Goal: Task Accomplishment & Management: Manage account settings

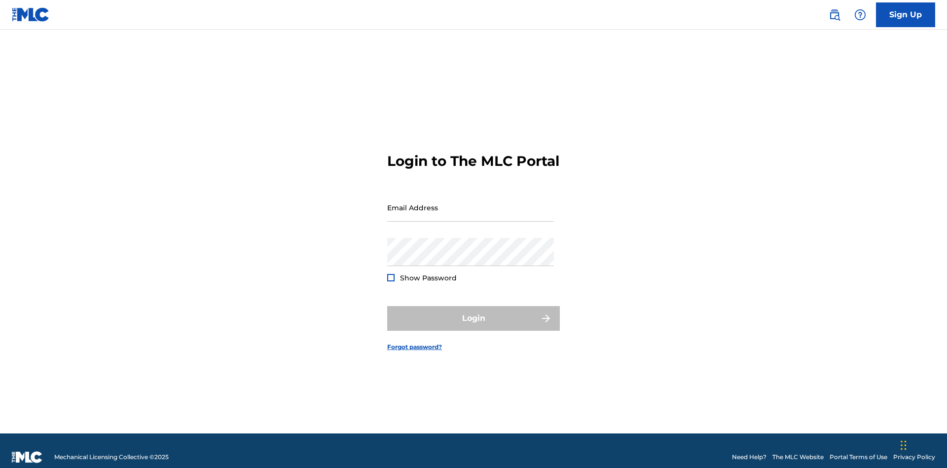
scroll to position [13, 0]
click at [471, 203] on input "Email Address" at bounding box center [470, 207] width 167 height 28
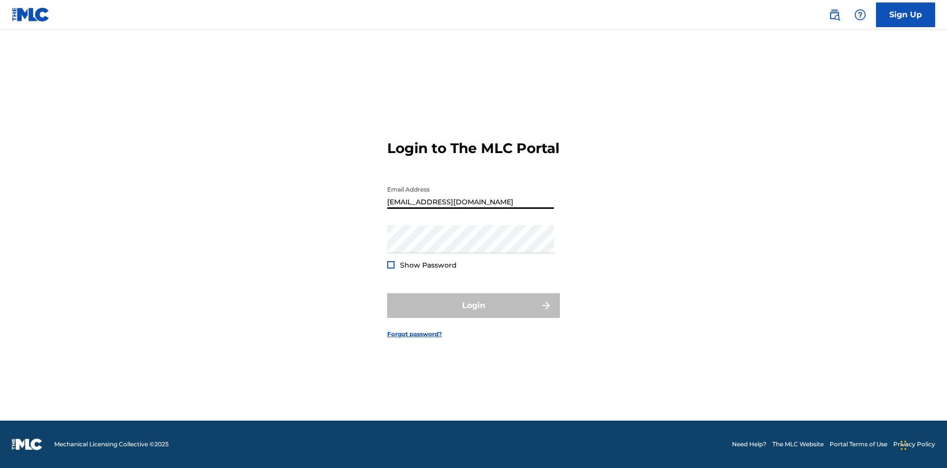
type input "[EMAIL_ADDRESS][DOMAIN_NAME]"
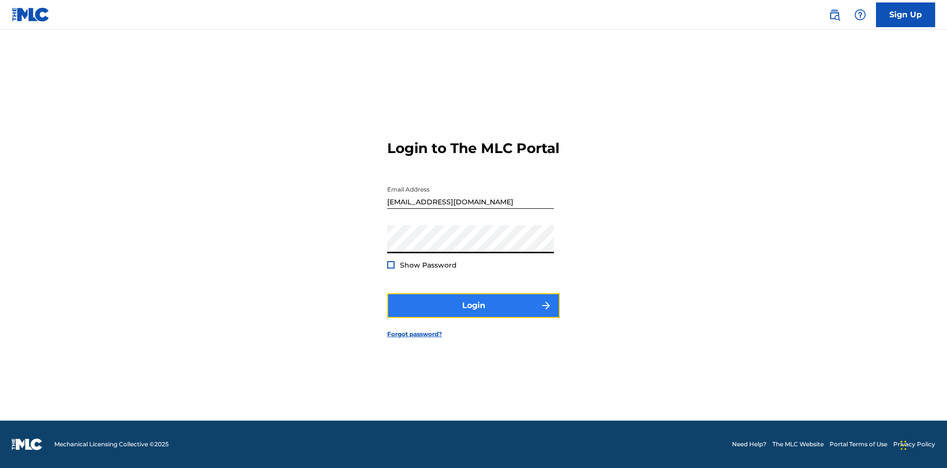
click at [474, 314] on button "Login" at bounding box center [473, 305] width 173 height 25
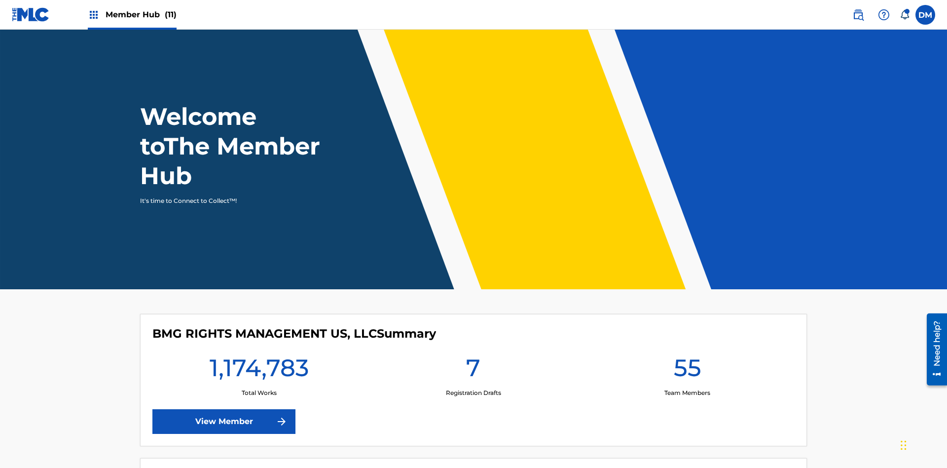
scroll to position [42, 0]
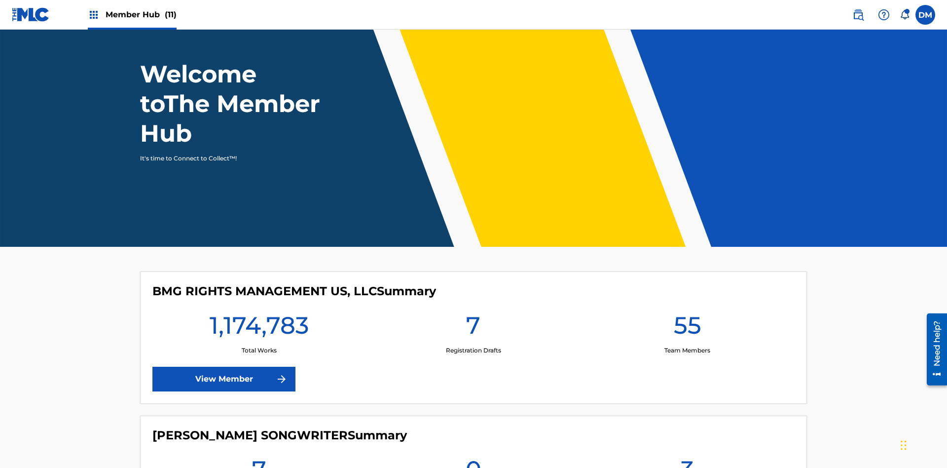
click at [132, 14] on span "Member Hub (11)" at bounding box center [141, 14] width 71 height 11
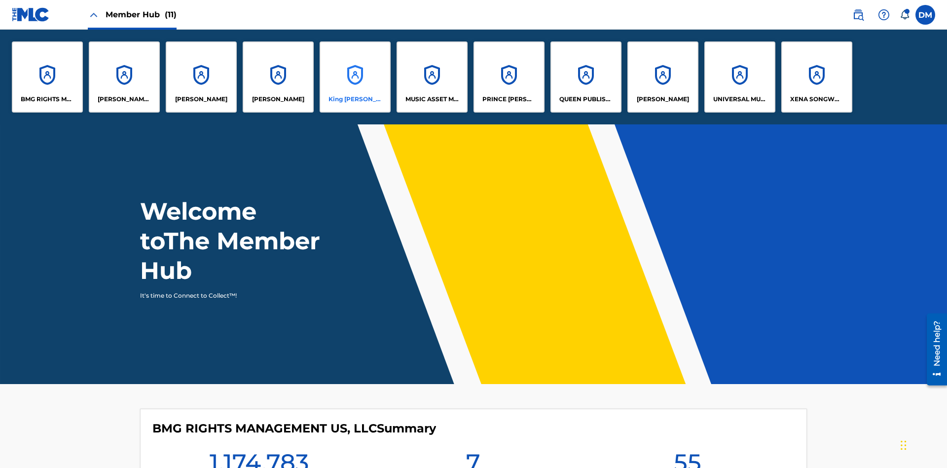
click at [355, 99] on p "King [PERSON_NAME]" at bounding box center [356, 99] width 54 height 9
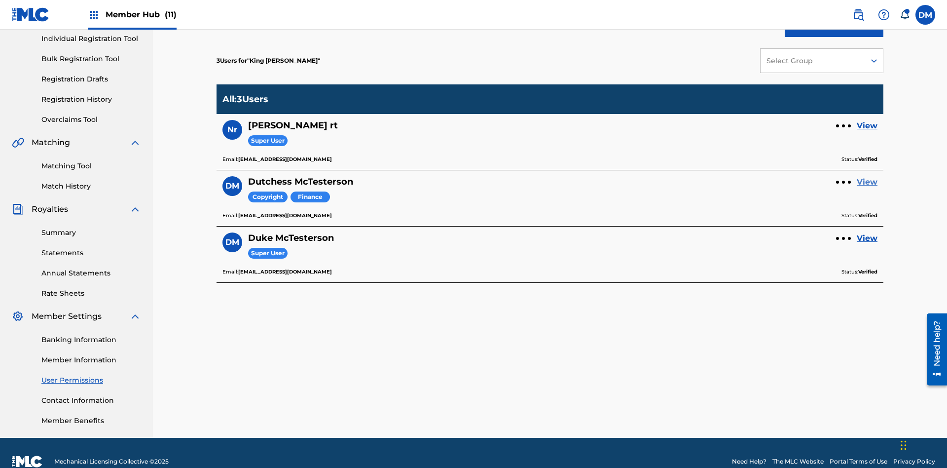
click at [867, 176] on link "View" at bounding box center [867, 182] width 21 height 12
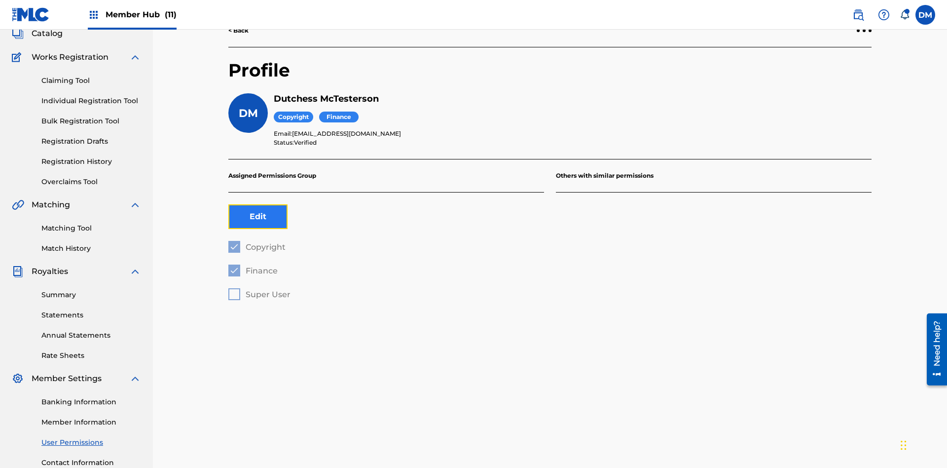
click at [258, 204] on button "Edit" at bounding box center [257, 216] width 59 height 25
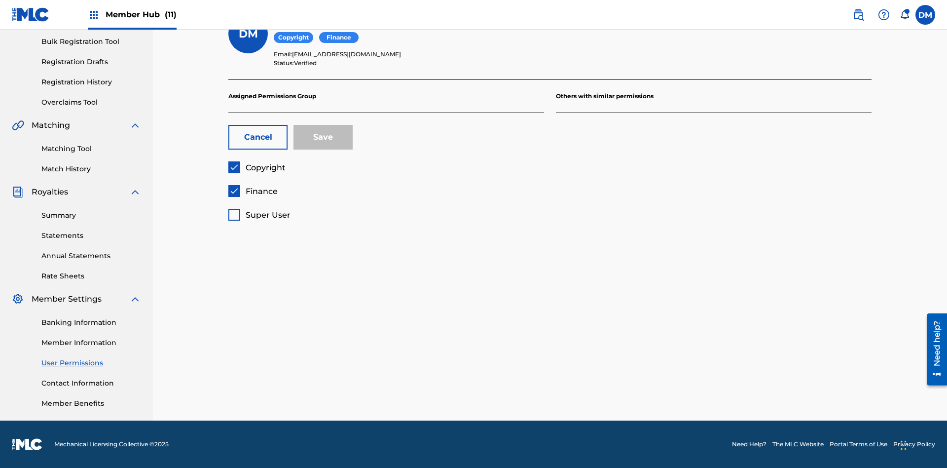
click at [257, 167] on span "Copyright" at bounding box center [266, 167] width 40 height 9
click at [253, 191] on span "Finance" at bounding box center [262, 190] width 32 height 9
click at [259, 215] on span "Super User" at bounding box center [268, 214] width 45 height 9
click at [323, 137] on button "Save" at bounding box center [323, 137] width 59 height 25
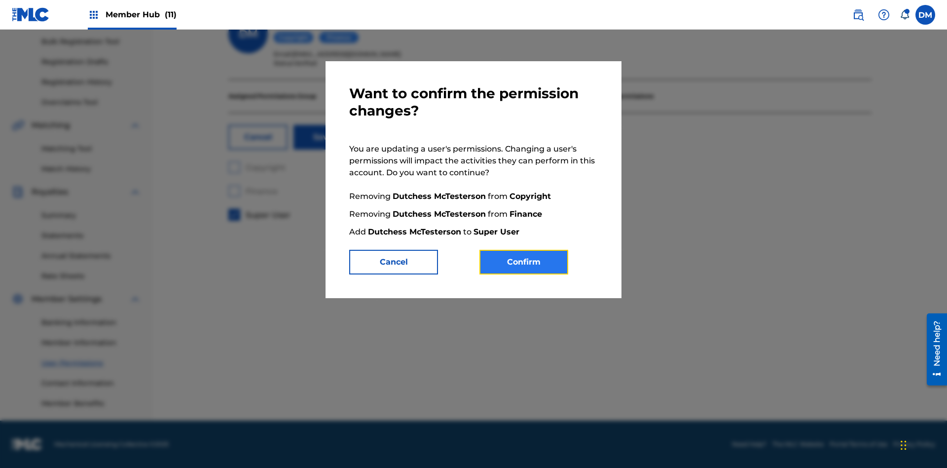
click at [524, 262] on button "Confirm" at bounding box center [524, 262] width 89 height 25
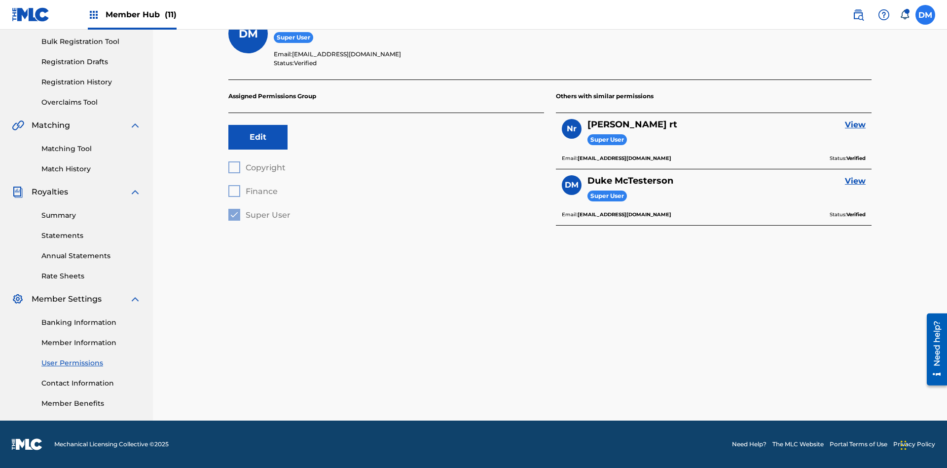
click at [926, 14] on label at bounding box center [926, 15] width 20 height 20
click at [926, 15] on input "[PERSON_NAME] [PERSON_NAME] [PERSON_NAME][EMAIL_ADDRESS][DOMAIN_NAME] Notificat…" at bounding box center [926, 15] width 0 height 0
click at [830, 140] on p "Log out" at bounding box center [829, 139] width 23 height 9
click at [926, 15] on input "[PERSON_NAME] [PERSON_NAME] [PERSON_NAME][EMAIL_ADDRESS][DOMAIN_NAME] Notificat…" at bounding box center [926, 15] width 0 height 0
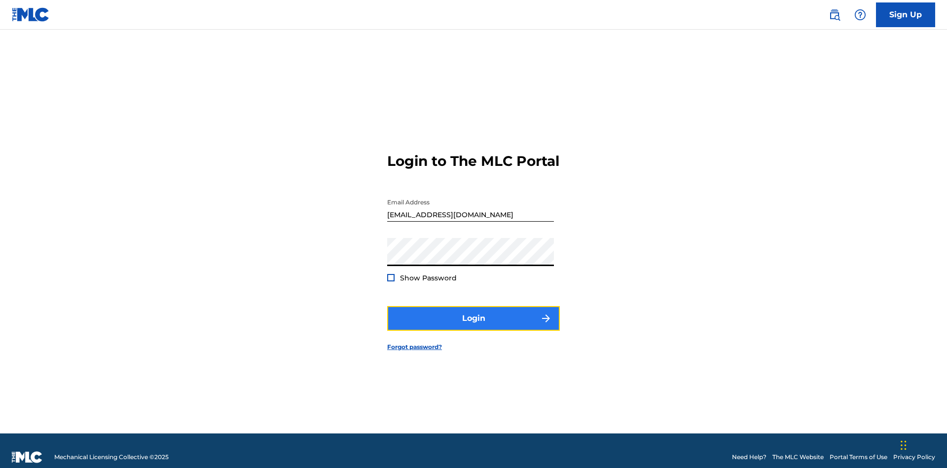
click at [474, 314] on button "Login" at bounding box center [473, 318] width 173 height 25
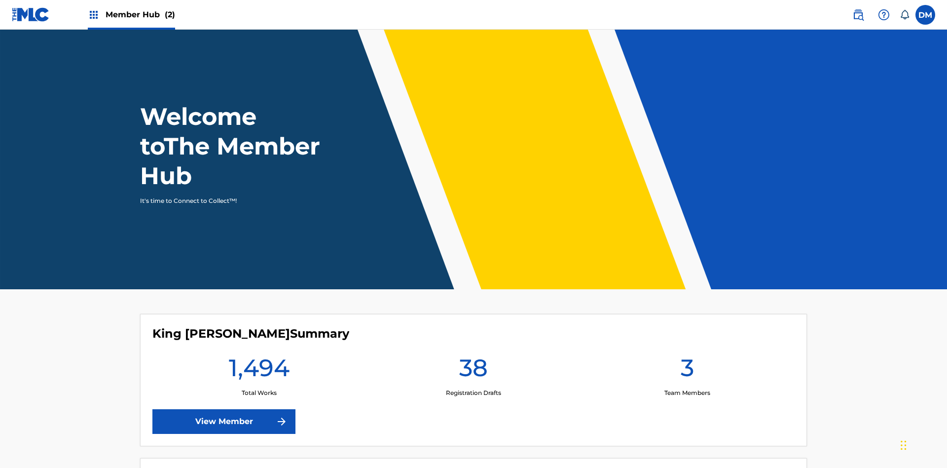
click at [131, 14] on span "Member Hub (2)" at bounding box center [141, 14] width 70 height 11
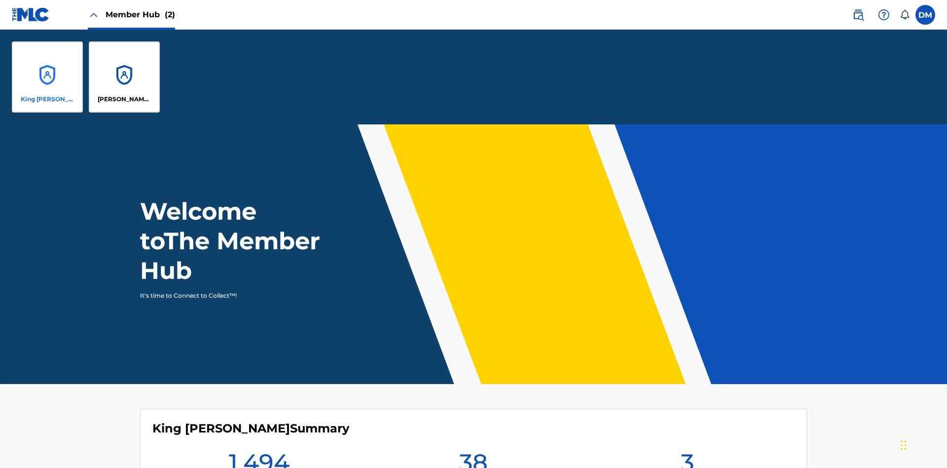
click at [47, 99] on p "King [PERSON_NAME]" at bounding box center [48, 99] width 54 height 9
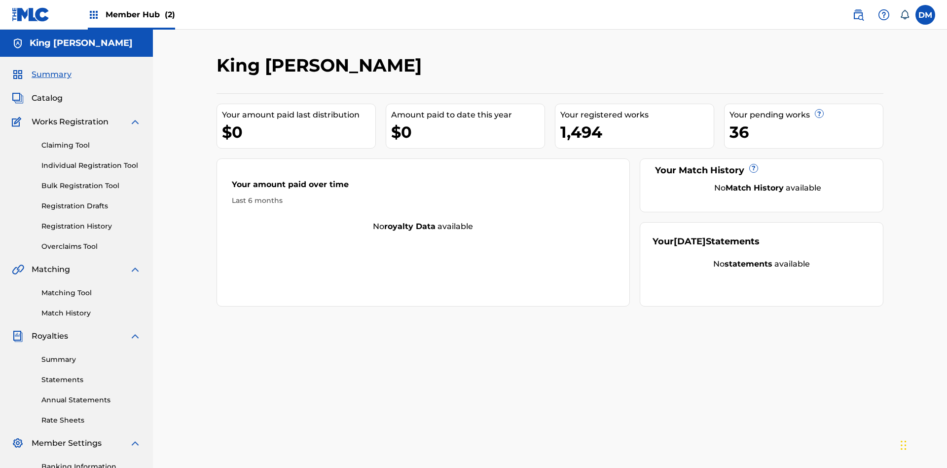
click at [51, 69] on span "Summary" at bounding box center [52, 75] width 40 height 12
click at [91, 288] on link "Matching Tool" at bounding box center [91, 293] width 100 height 10
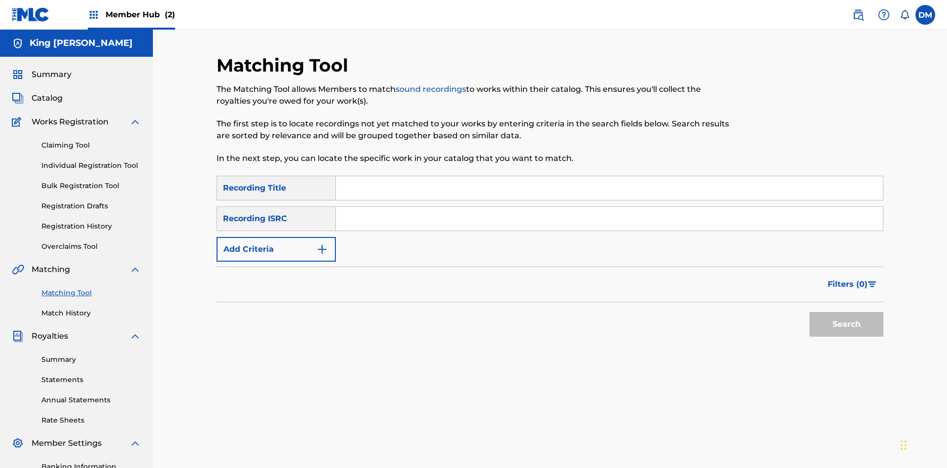
click at [91, 308] on link "Match History" at bounding box center [91, 313] width 100 height 10
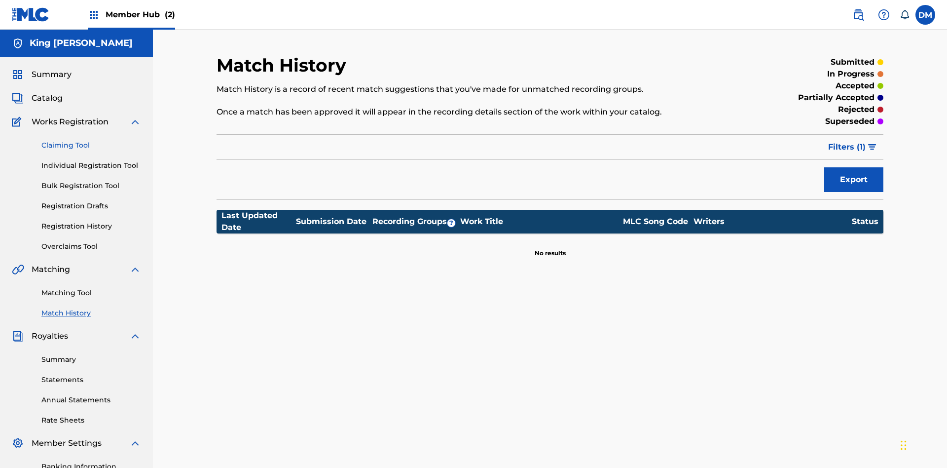
click at [91, 241] on link "Overclaims Tool" at bounding box center [91, 246] width 100 height 10
click at [47, 92] on span "Catalog" at bounding box center [47, 98] width 31 height 12
click at [91, 140] on link "Claiming Tool" at bounding box center [91, 145] width 100 height 10
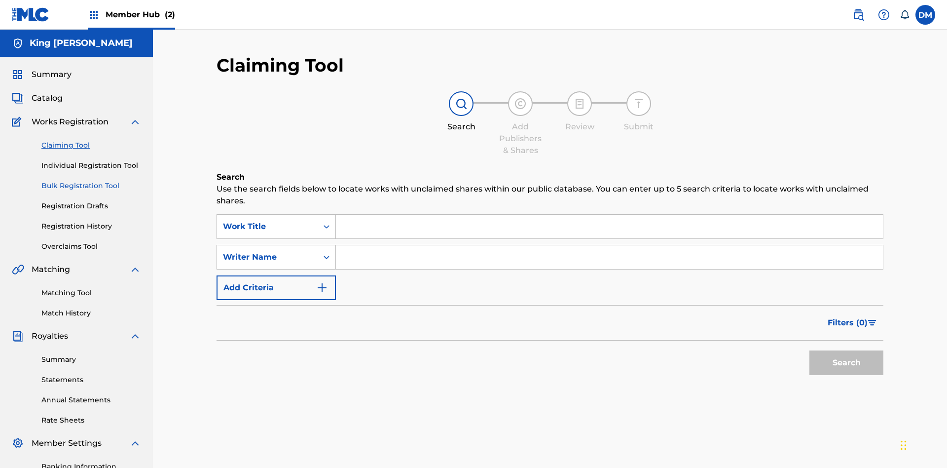
click at [91, 160] on link "Individual Registration Tool" at bounding box center [91, 165] width 100 height 10
click at [91, 181] on link "Bulk Registration Tool" at bounding box center [91, 186] width 100 height 10
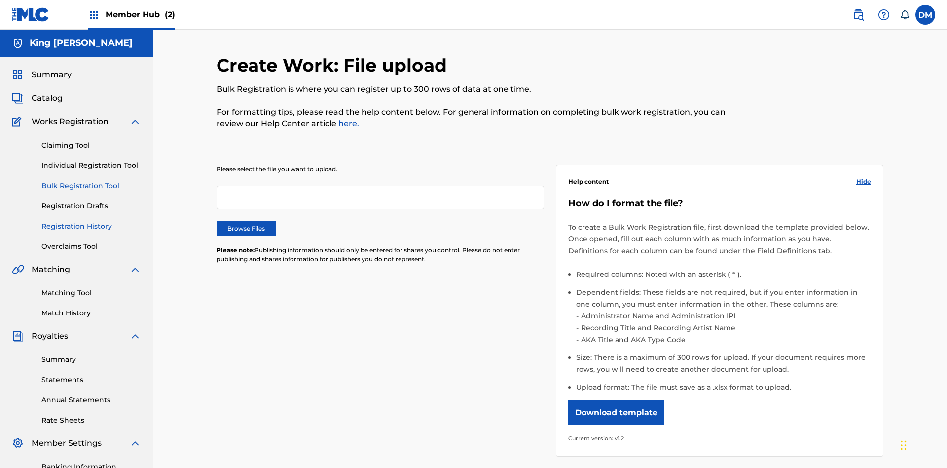
click at [50, 201] on link "Registration Drafts" at bounding box center [91, 206] width 100 height 10
click at [91, 221] on link "Registration History" at bounding box center [91, 226] width 100 height 10
